Goal: Book appointment/travel/reservation

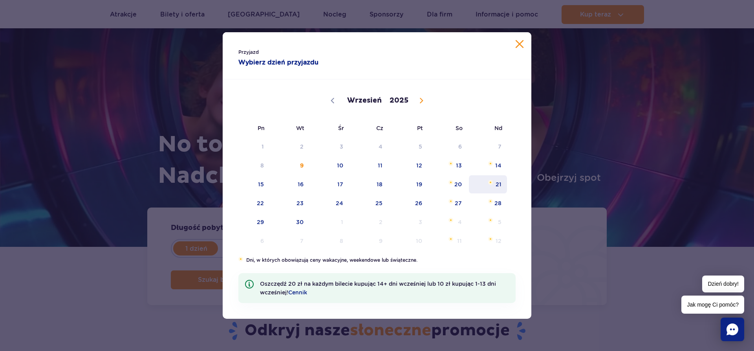
scroll to position [120, 0]
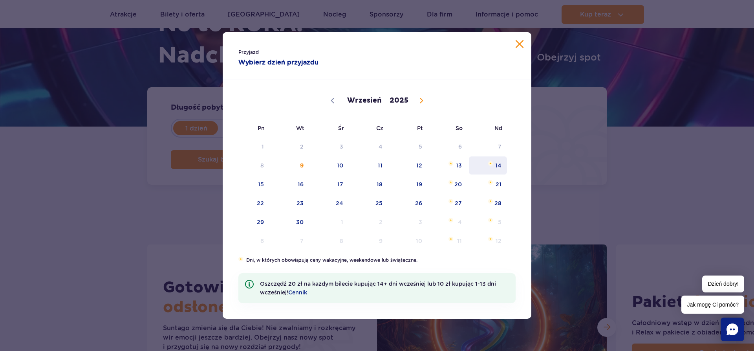
click at [497, 168] on span "14" at bounding box center [488, 165] width 40 height 18
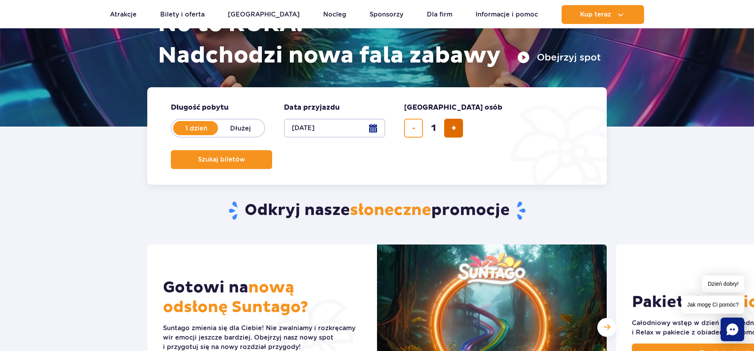
click at [449, 128] on button "dodaj bilet" at bounding box center [453, 128] width 19 height 19
type input "4"
click at [242, 156] on span "Szukaj biletów" at bounding box center [218, 159] width 47 height 7
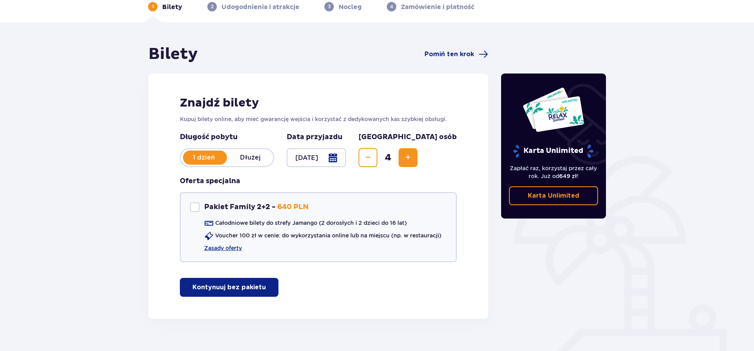
scroll to position [54, 0]
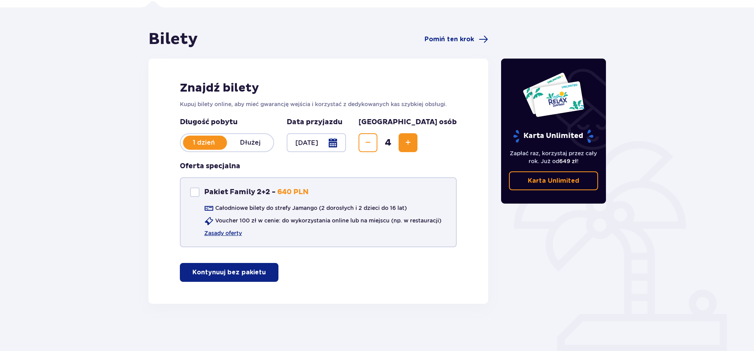
click at [193, 195] on div at bounding box center [194, 191] width 9 height 9
checkbox input "true"
